Goal: Transaction & Acquisition: Purchase product/service

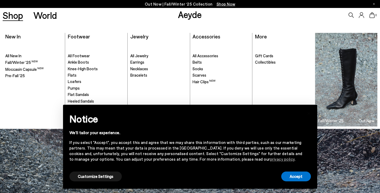
scroll to position [174, 0]
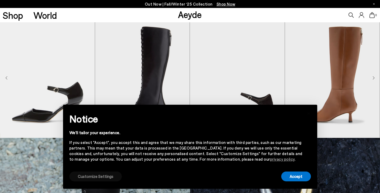
click at [94, 176] on button "Customize Settings" at bounding box center [95, 176] width 52 height 10
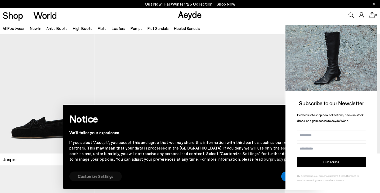
click at [112, 177] on button "Customize Settings" at bounding box center [95, 176] width 52 height 10
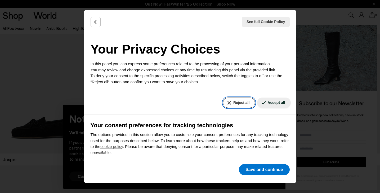
click at [250, 102] on button "Reject all" at bounding box center [239, 102] width 32 height 10
click at [95, 21] on icon "Back" at bounding box center [95, 21] width 2 height 3
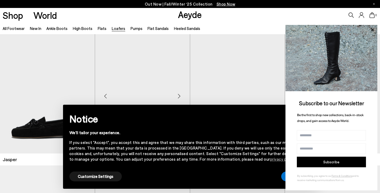
click at [186, 59] on img "1 / 6" at bounding box center [142, 93] width 95 height 119
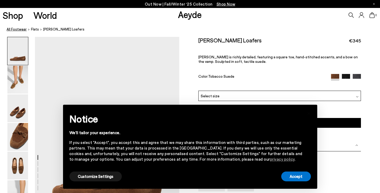
click at [21, 29] on link "All Footwear" at bounding box center [17, 29] width 20 height 6
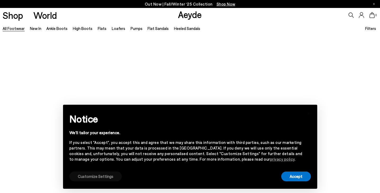
click at [109, 176] on button "Customize Settings" at bounding box center [95, 176] width 52 height 10
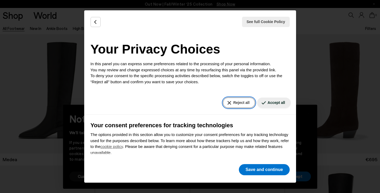
click at [240, 101] on button "Reject all" at bounding box center [239, 102] width 32 height 10
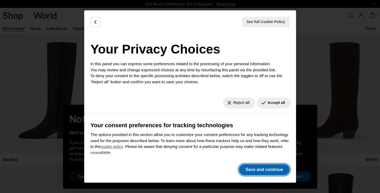
click at [258, 169] on button "Save and continue" at bounding box center [264, 169] width 51 height 11
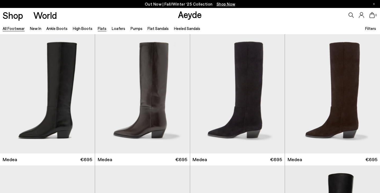
click at [102, 28] on link "Flats" at bounding box center [102, 28] width 9 height 5
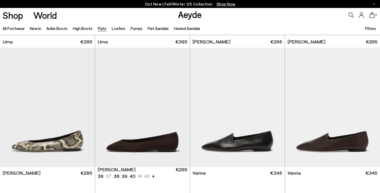
scroll to position [169, 0]
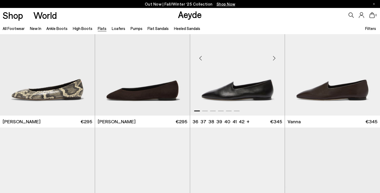
click at [231, 94] on img "1 / 6" at bounding box center [237, 55] width 95 height 119
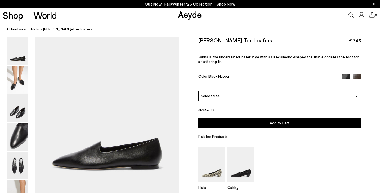
scroll to position [3, 0]
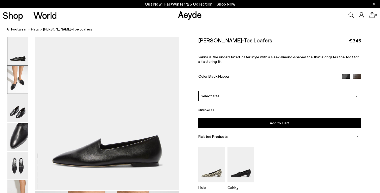
click at [14, 86] on img at bounding box center [17, 80] width 21 height 28
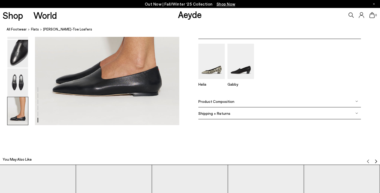
scroll to position [1033, 0]
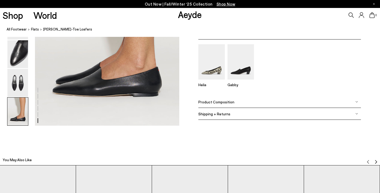
click at [356, 102] on img at bounding box center [356, 101] width 3 height 3
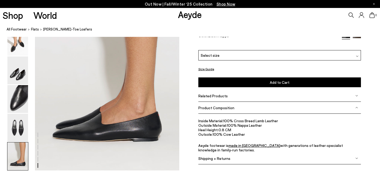
scroll to position [988, 0]
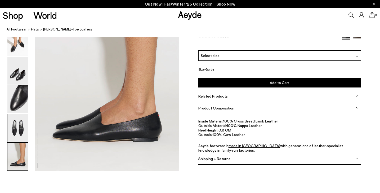
click at [23, 128] on img at bounding box center [17, 128] width 21 height 28
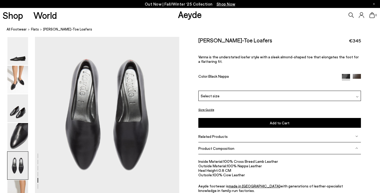
scroll to position [737, 0]
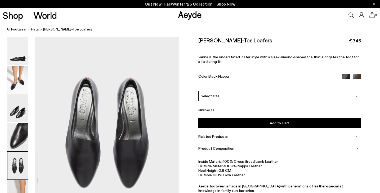
click at [358, 96] on div "Select size" at bounding box center [279, 96] width 163 height 10
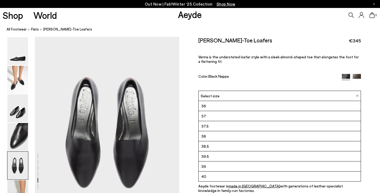
click at [356, 78] on img at bounding box center [357, 78] width 8 height 8
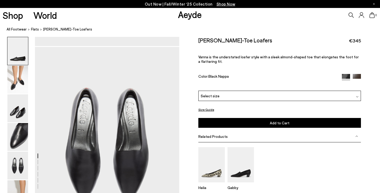
scroll to position [737, 0]
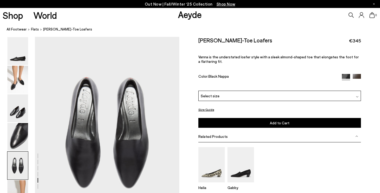
click at [355, 97] on div "Select size" at bounding box center [279, 96] width 163 height 10
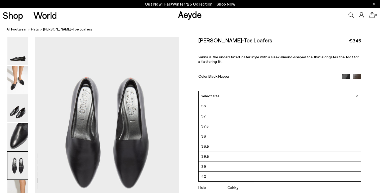
scroll to position [30, 0]
click at [259, 174] on li "42" at bounding box center [280, 176] width 162 height 10
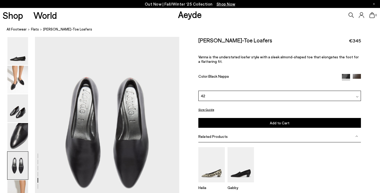
click at [284, 122] on span "Add to Cart" at bounding box center [280, 122] width 20 height 5
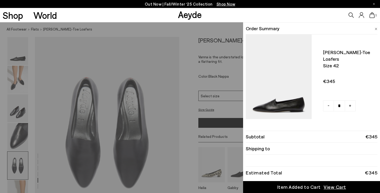
click at [207, 146] on div "Quick Add Color Size View Details Order Summary Vanna almond-toe loafers Size 4…" at bounding box center [190, 107] width 380 height 170
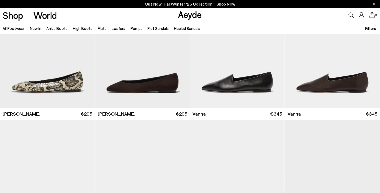
scroll to position [244, 0]
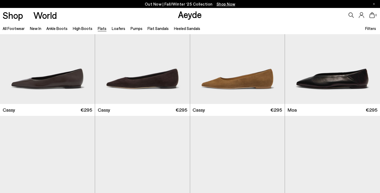
scroll to position [967, 0]
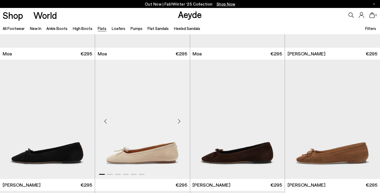
scroll to position [1253, 0]
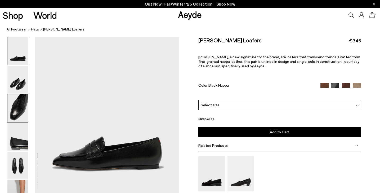
click at [22, 106] on img at bounding box center [17, 108] width 21 height 28
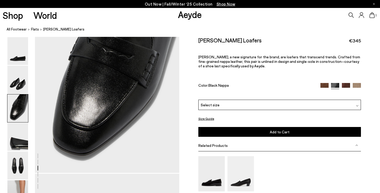
scroll to position [407, 0]
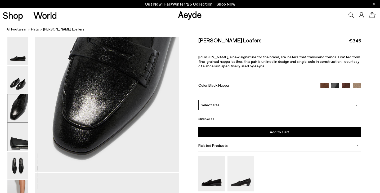
click at [17, 140] on img at bounding box center [17, 137] width 21 height 28
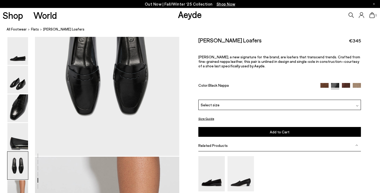
scroll to position [810, 0]
click at [16, 106] on img at bounding box center [17, 108] width 21 height 28
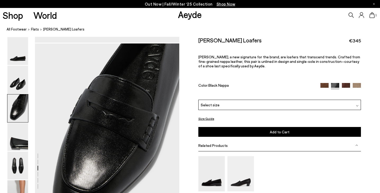
scroll to position [341, 0]
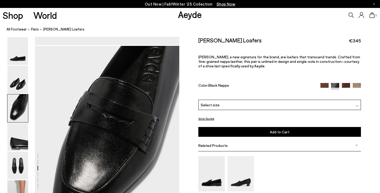
click at [211, 118] on button "Size Guide" at bounding box center [206, 118] width 16 height 7
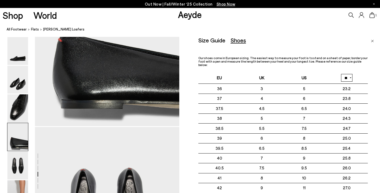
scroll to position [640, 0]
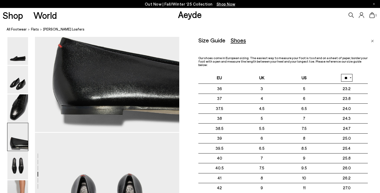
click at [371, 40] on img "Close" at bounding box center [372, 41] width 3 height 3
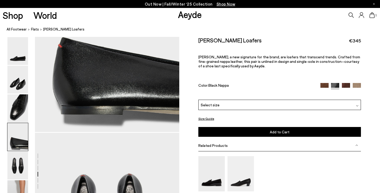
click at [358, 106] on div at bounding box center [357, 105] width 3 height 6
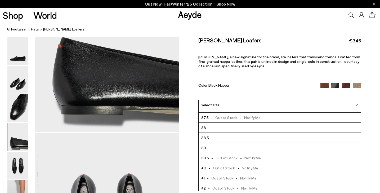
scroll to position [20, 0]
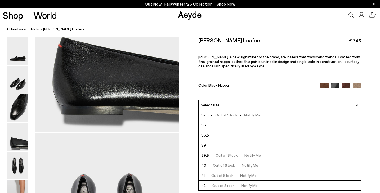
click at [217, 184] on span "- Out of Stock - Notify Me" at bounding box center [232, 185] width 52 height 7
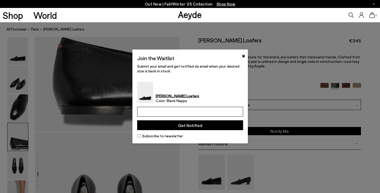
click at [205, 109] on input "email" at bounding box center [190, 112] width 106 height 10
type input "**********"
click at [169, 128] on button "Get Notified" at bounding box center [190, 125] width 106 height 10
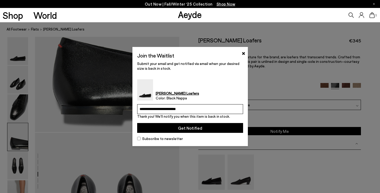
click at [196, 126] on button "Get Notified" at bounding box center [190, 128] width 106 height 10
click at [244, 53] on button "×" at bounding box center [243, 53] width 3 height 6
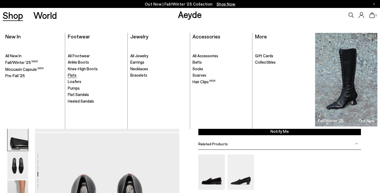
click at [74, 76] on span "Flats" at bounding box center [72, 75] width 9 height 5
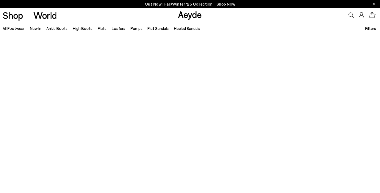
scroll to position [69, 0]
